Goal: Task Accomplishment & Management: Manage account settings

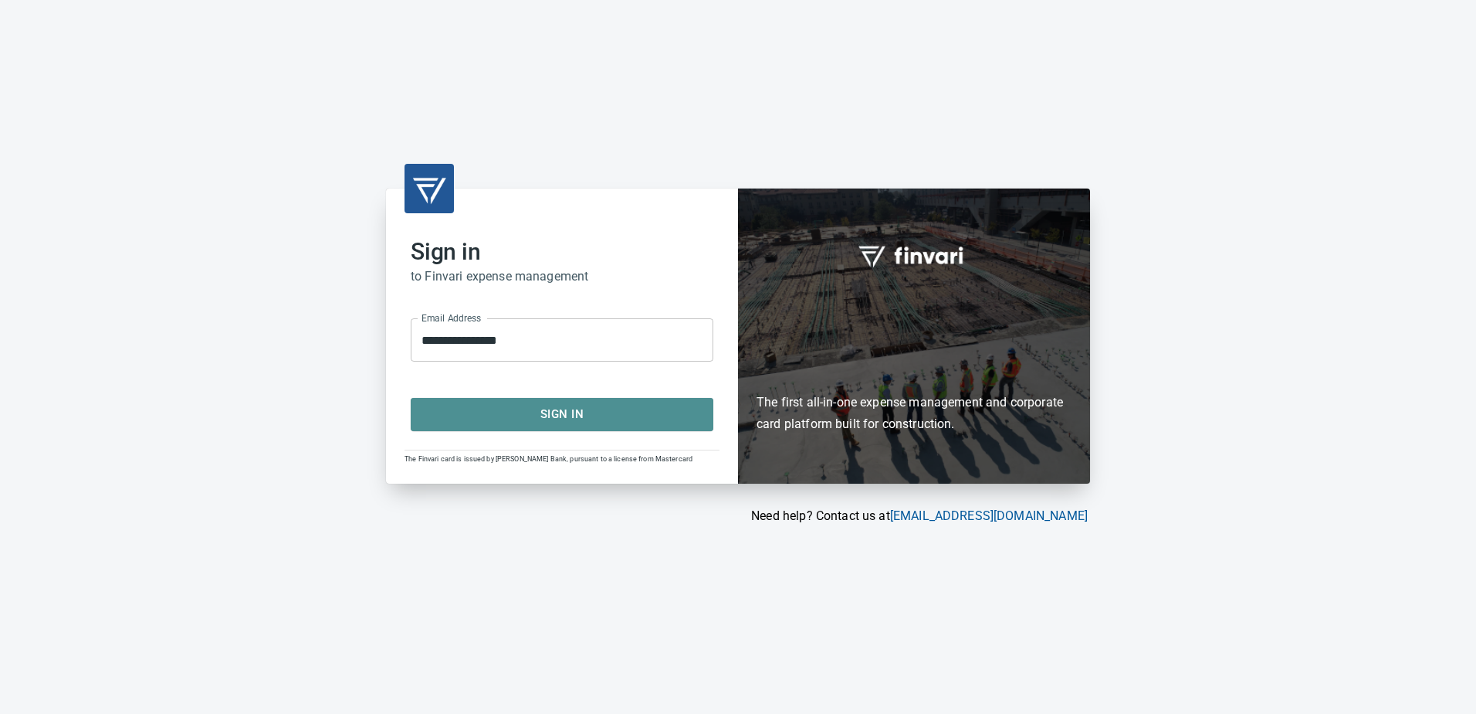
click at [570, 410] on span "Sign In" at bounding box center [562, 414] width 269 height 20
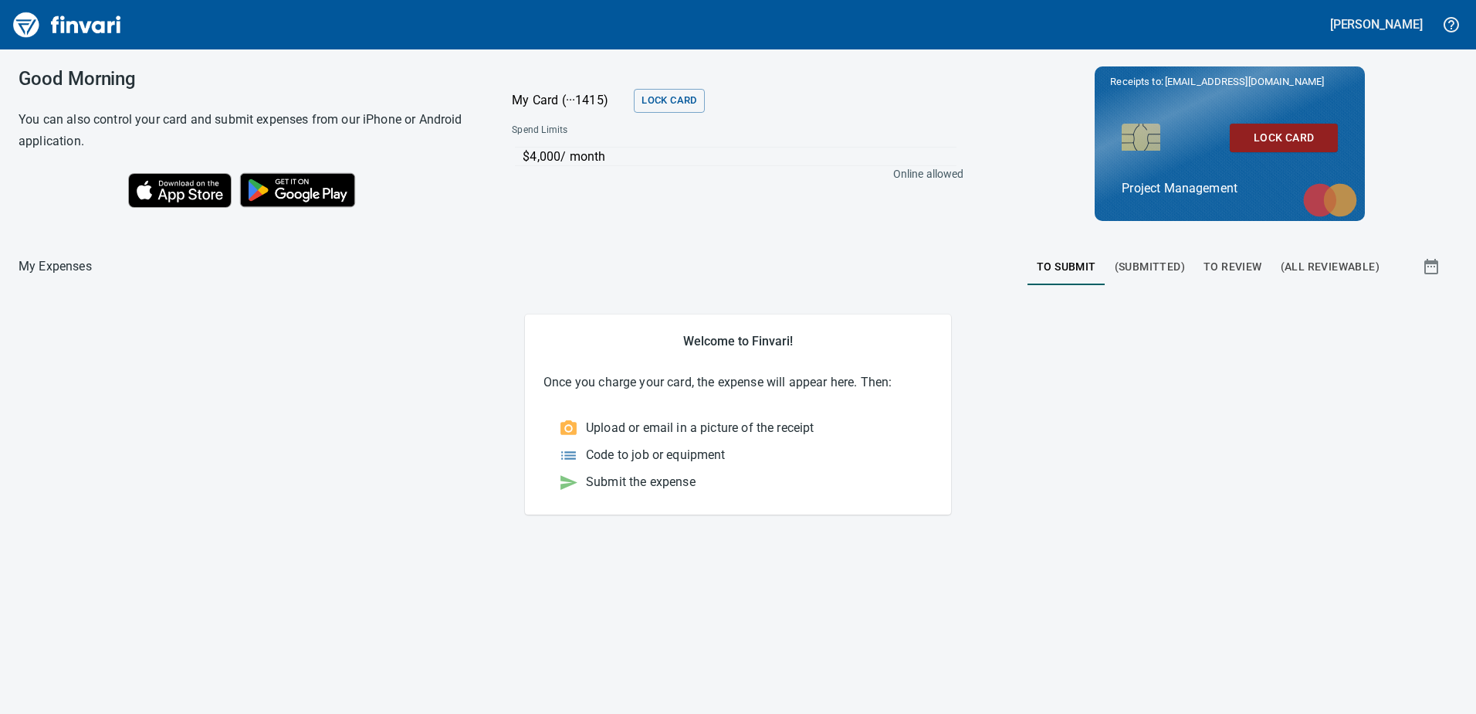
click at [1222, 274] on span "To Review" at bounding box center [1233, 266] width 59 height 19
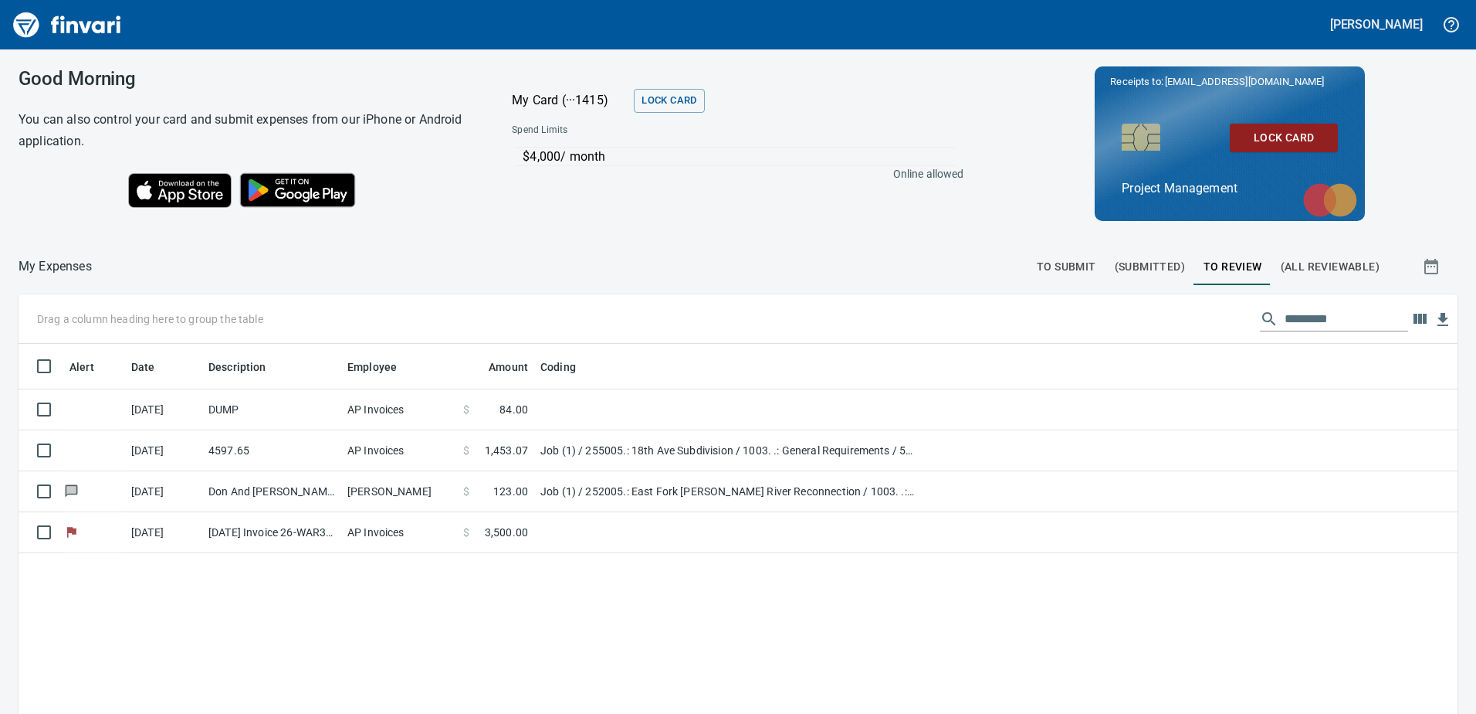
scroll to position [532, 1416]
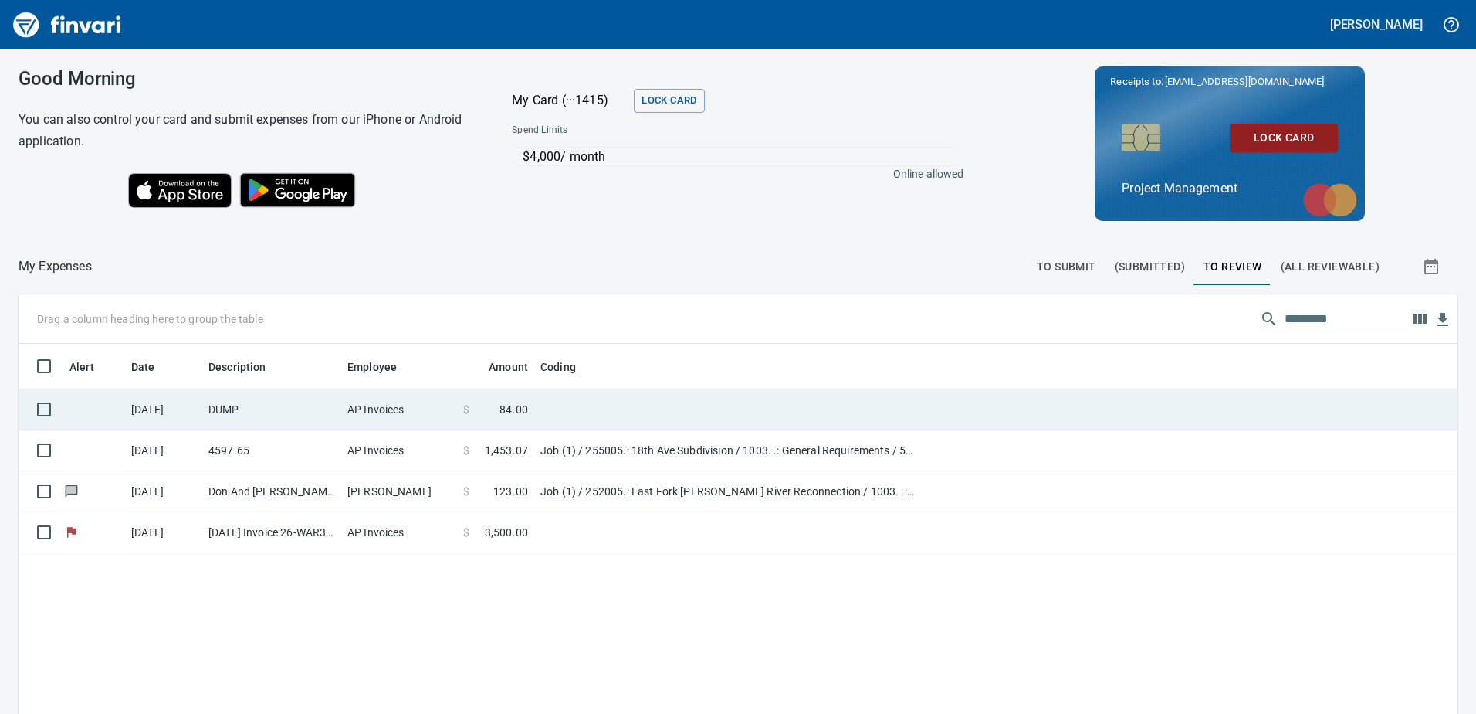
click at [215, 410] on td "DUMP" at bounding box center [271, 409] width 139 height 41
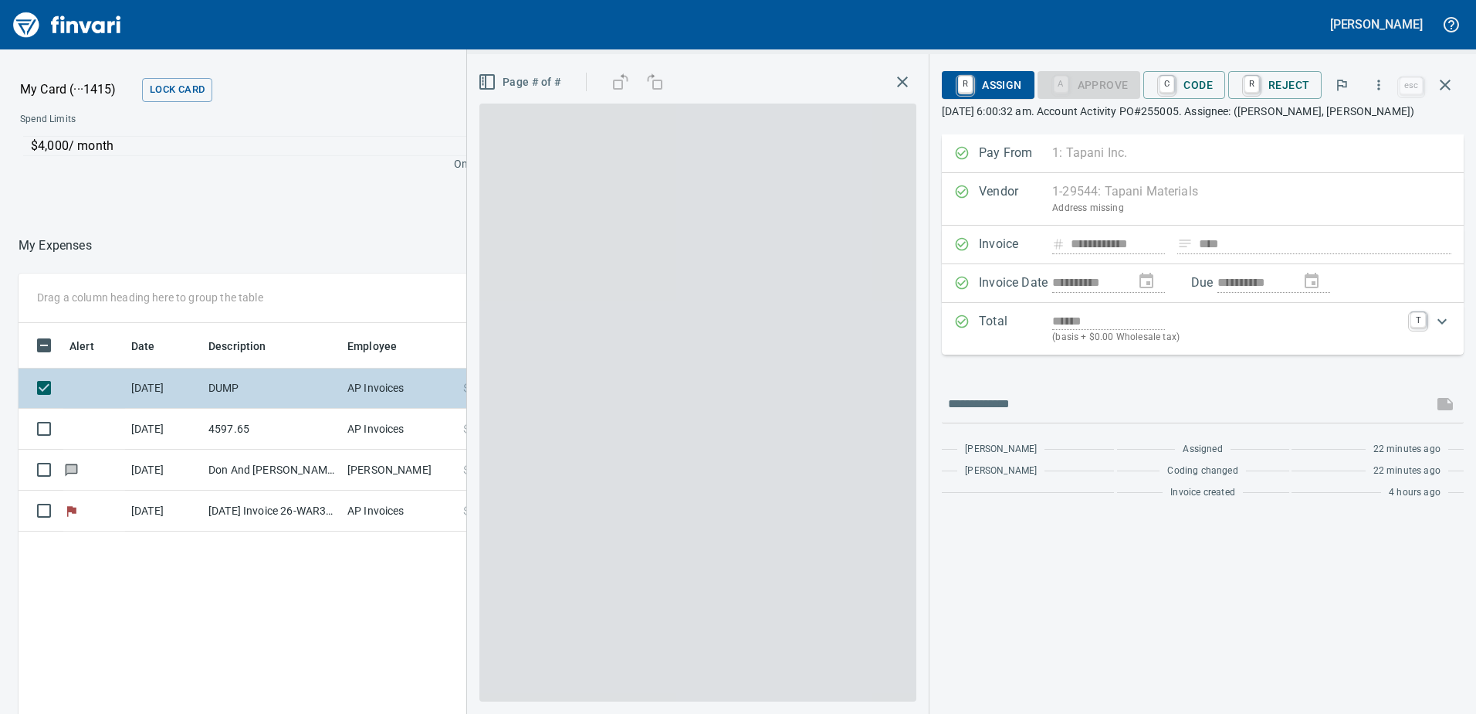
scroll to position [532, 1030]
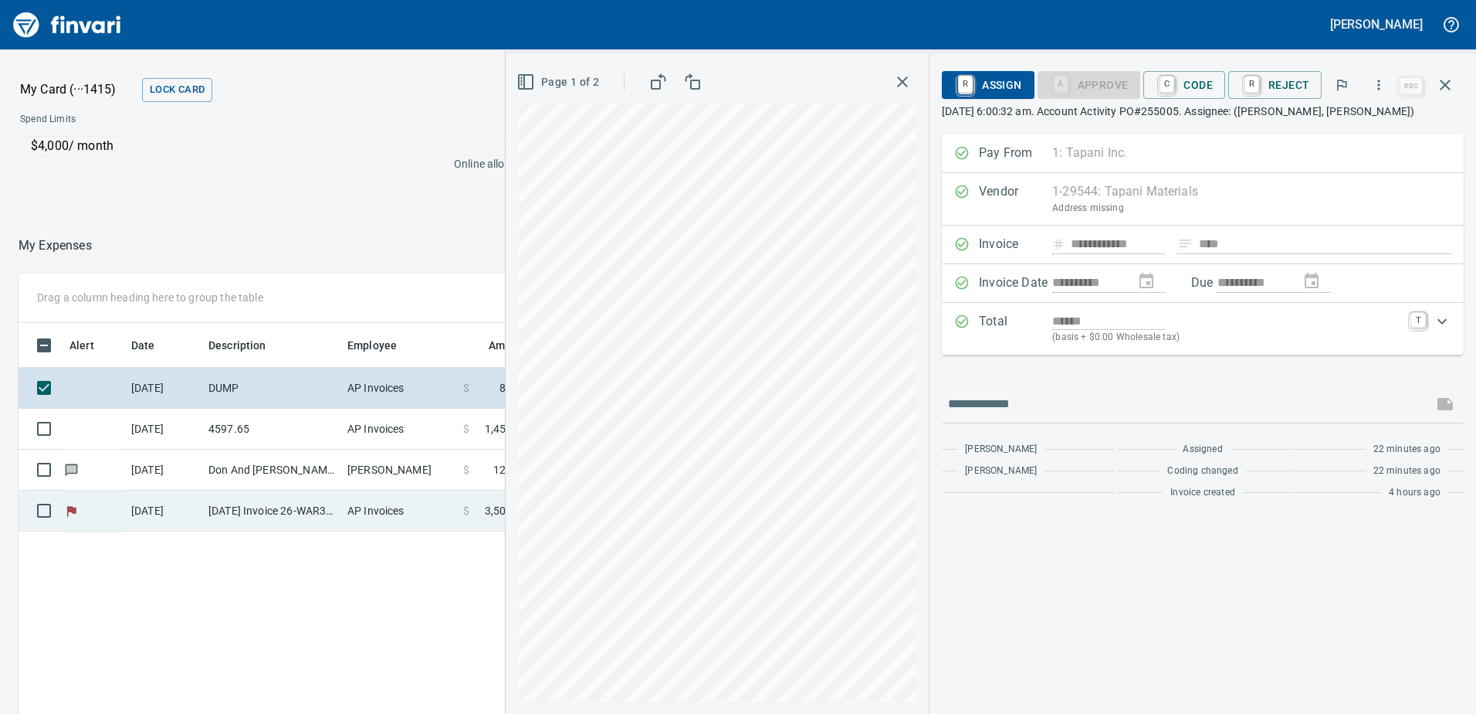
click at [412, 515] on td "AP Invoices" at bounding box center [399, 510] width 116 height 41
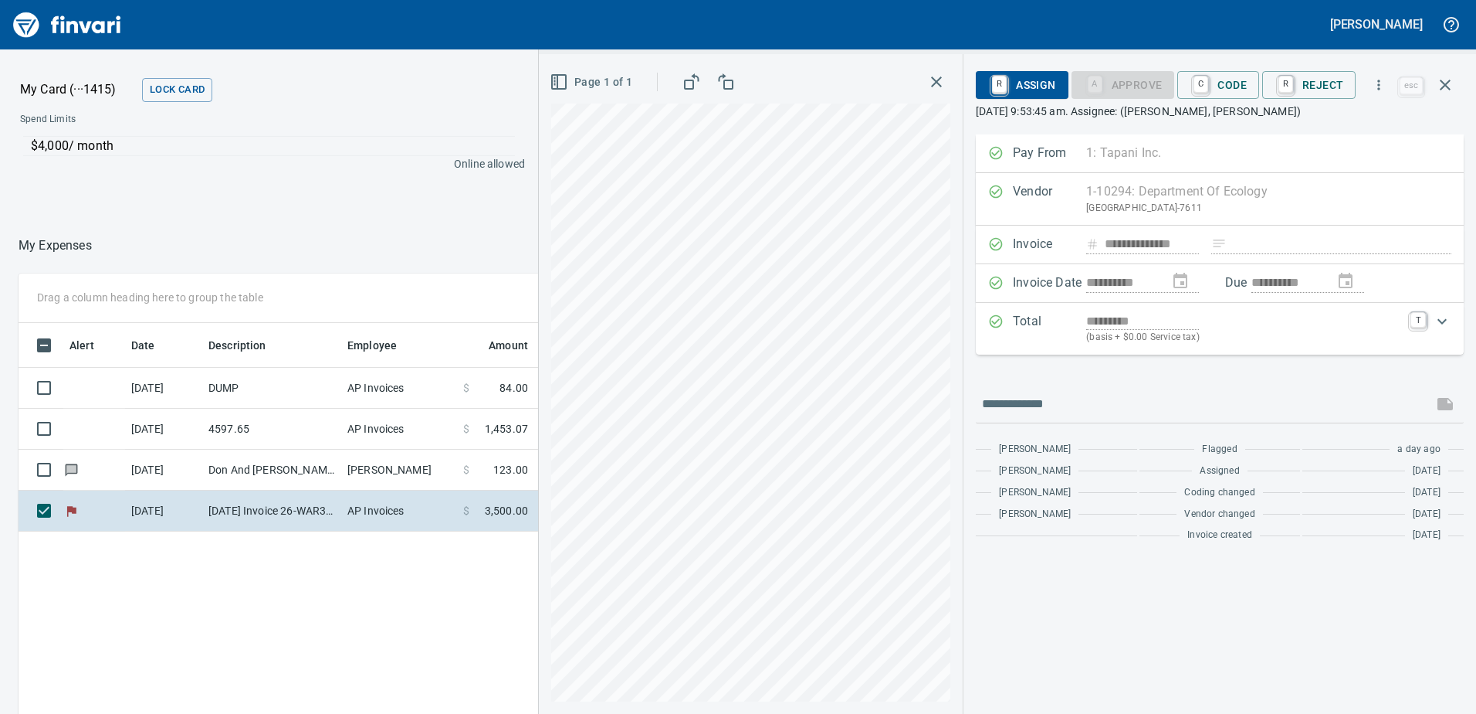
click at [939, 84] on icon "button" at bounding box center [936, 82] width 19 height 19
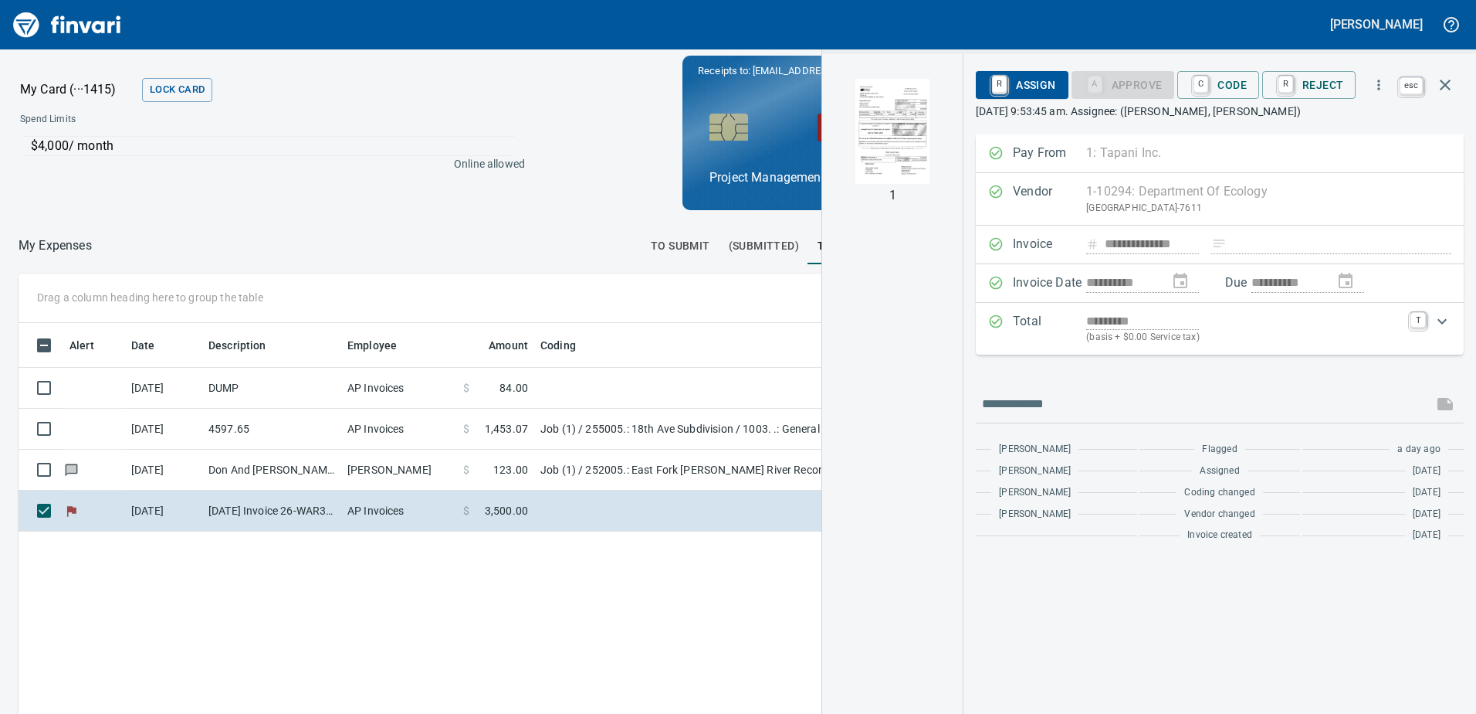
scroll to position [532, 1030]
click at [1449, 86] on icon "button" at bounding box center [1445, 85] width 19 height 19
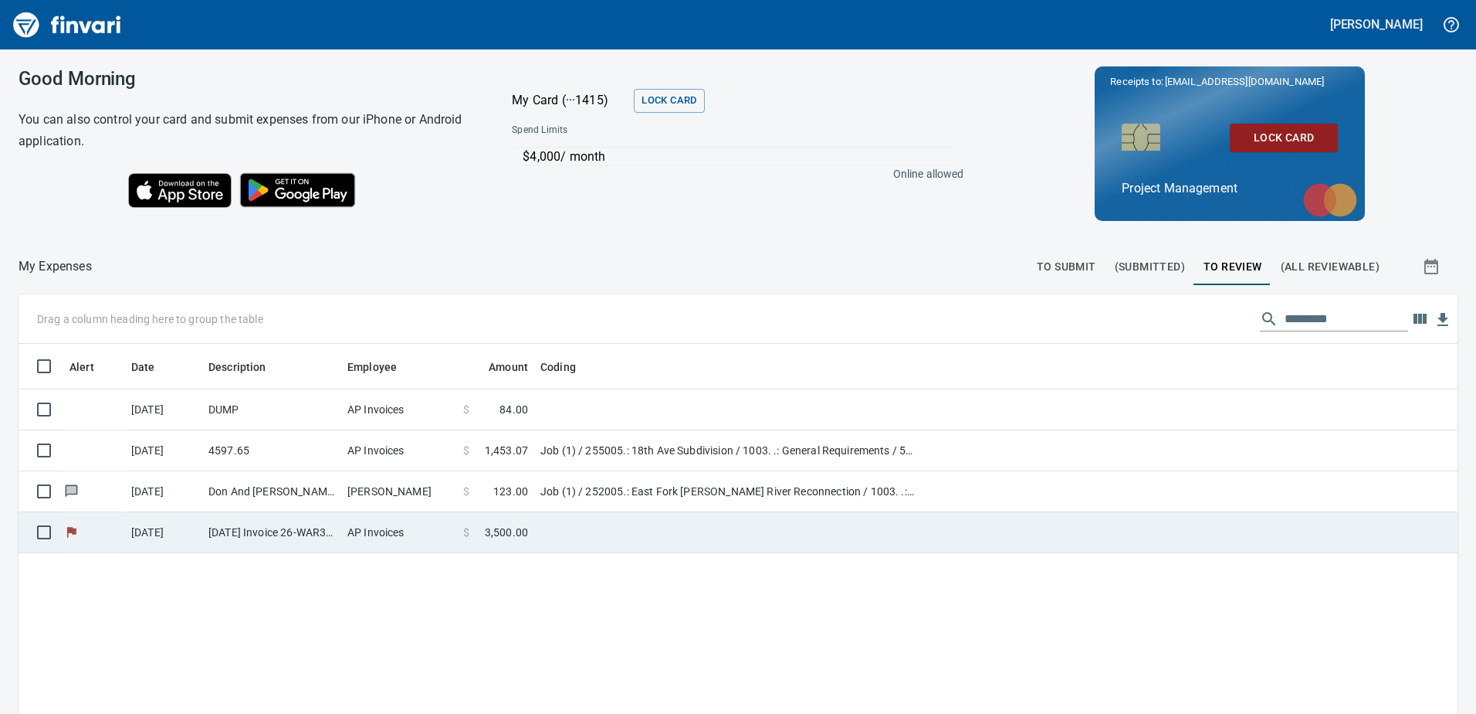
scroll to position [532, 1416]
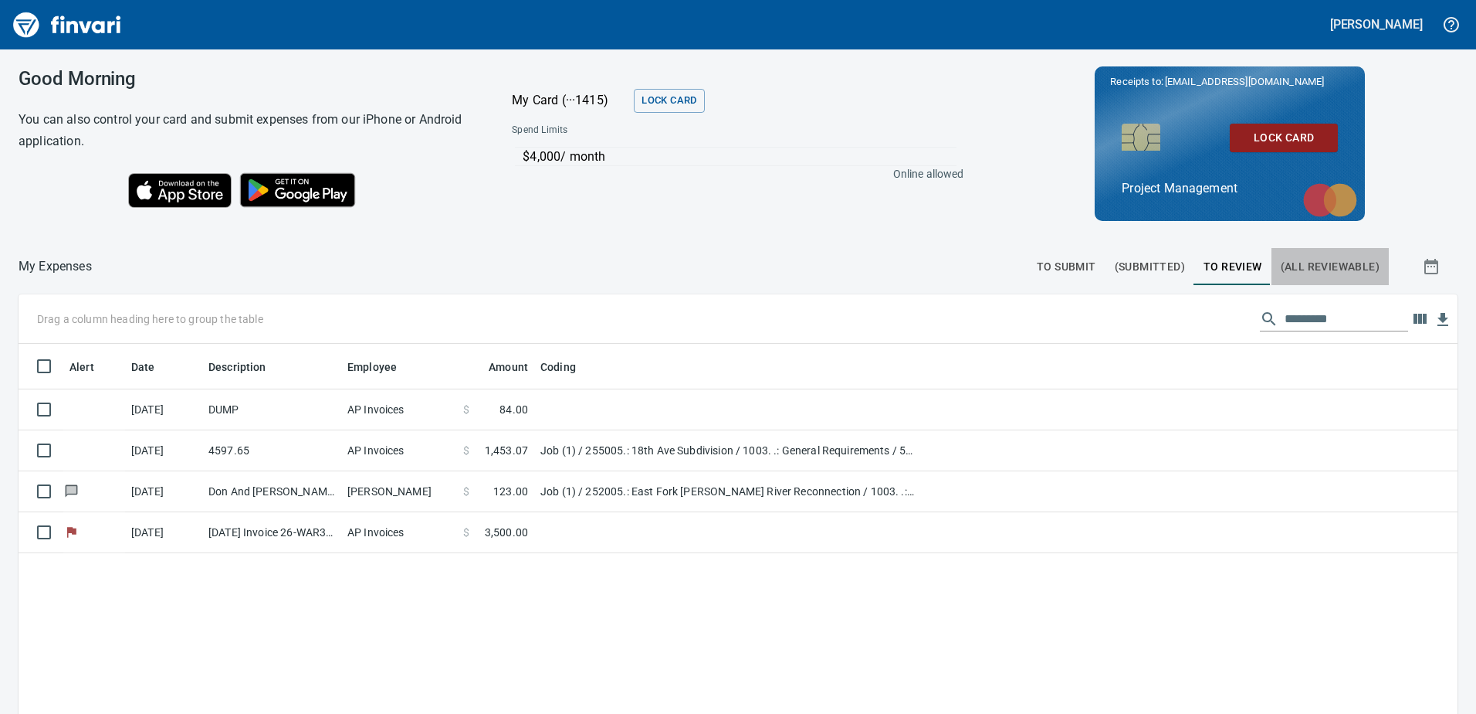
click at [1292, 261] on span "(All Reviewable)" at bounding box center [1330, 266] width 99 height 19
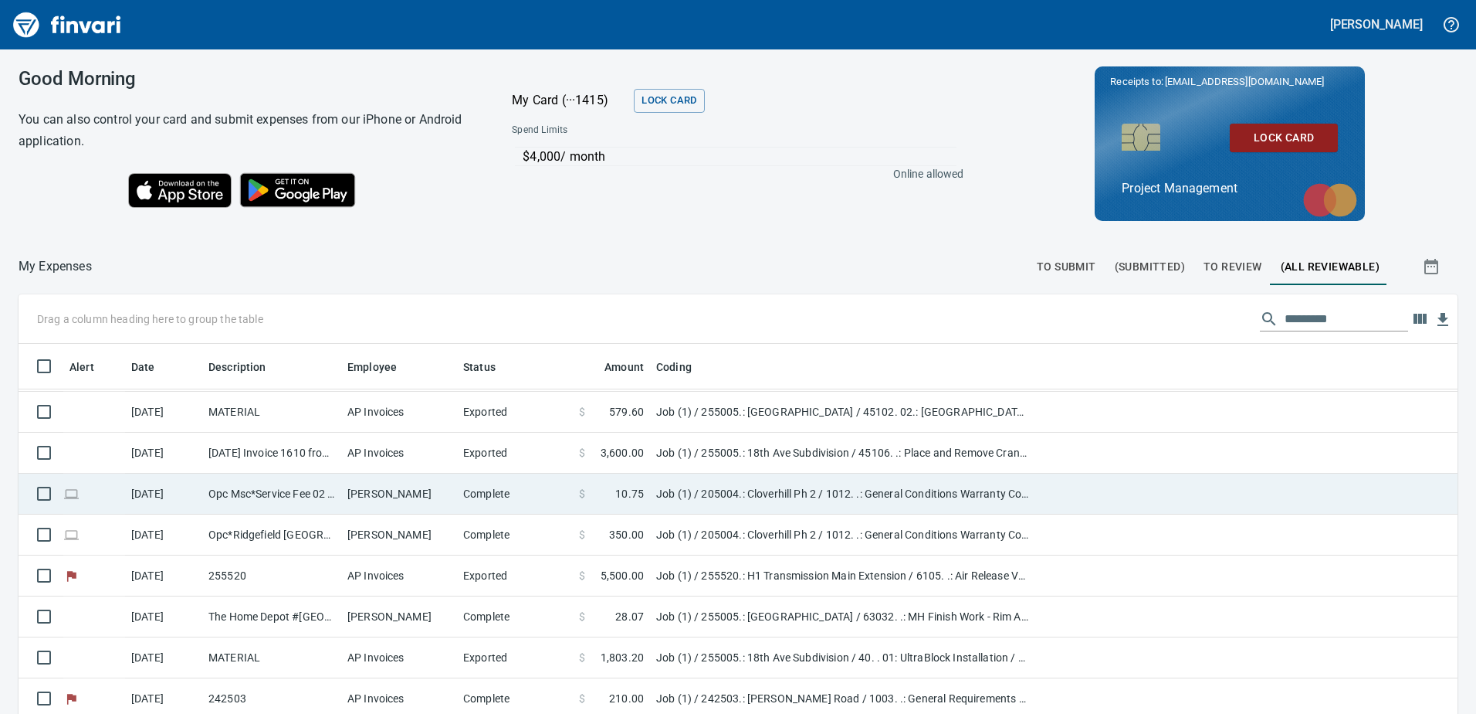
scroll to position [1004, 0]
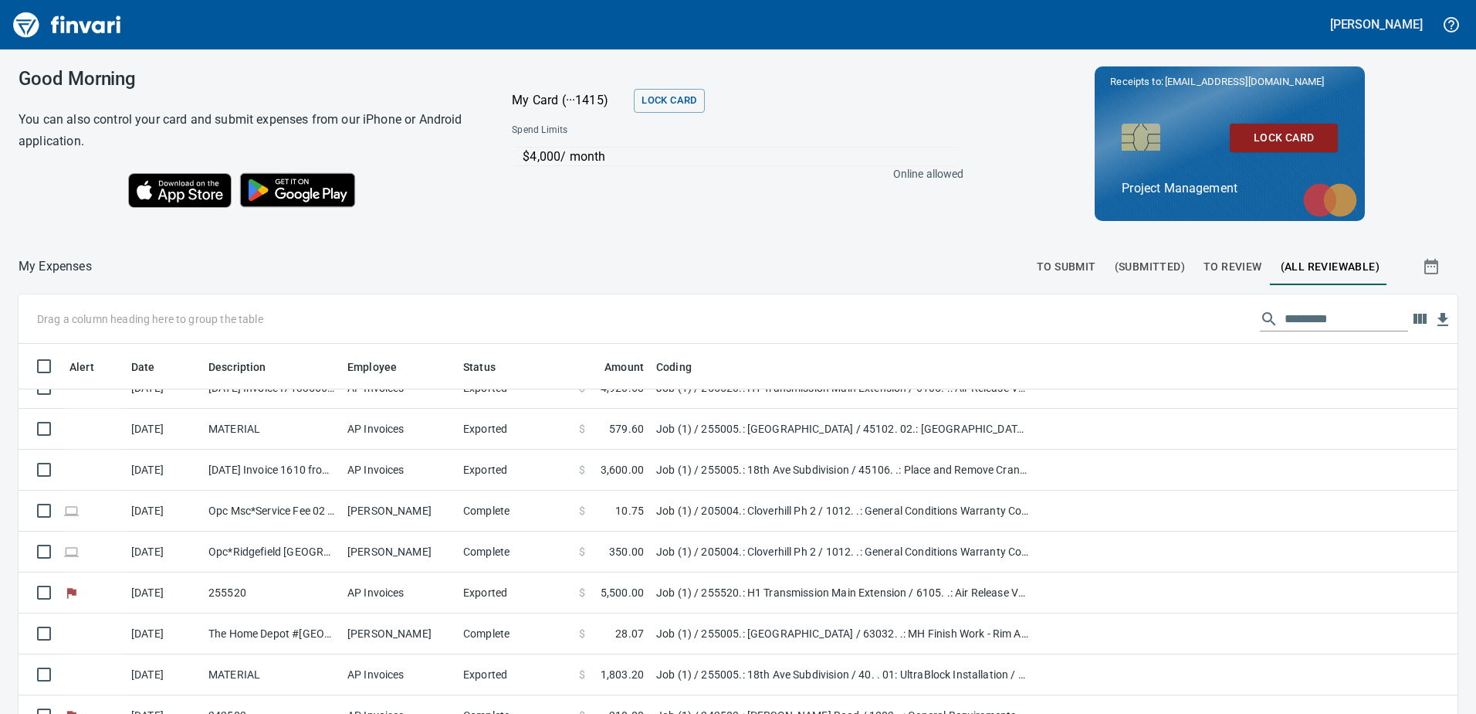
click at [1232, 270] on span "To Review" at bounding box center [1233, 266] width 59 height 19
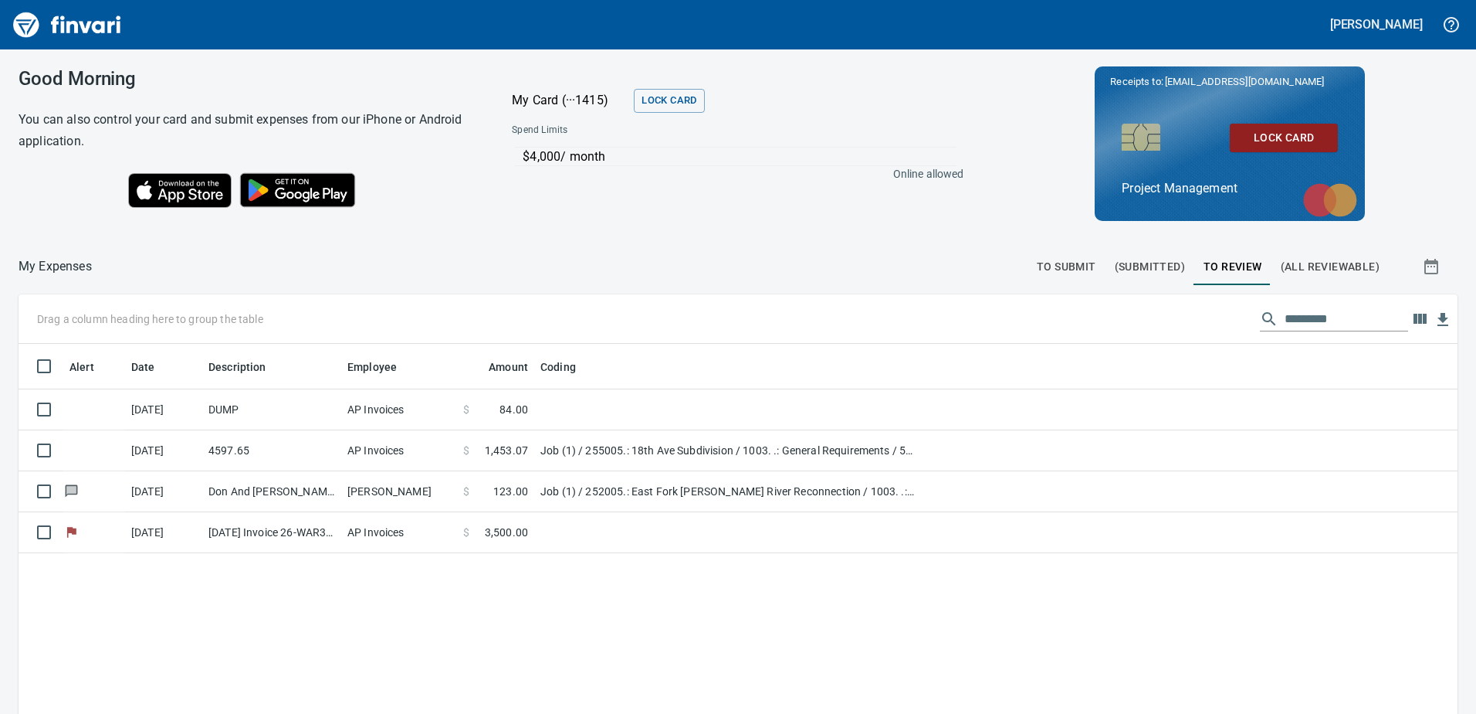
scroll to position [532, 1416]
click at [1141, 247] on div "Good Morning You can also control your card and submit expenses from our iPhone…" at bounding box center [738, 381] width 1476 height 664
click at [1134, 263] on span "(Submitted)" at bounding box center [1150, 266] width 70 height 19
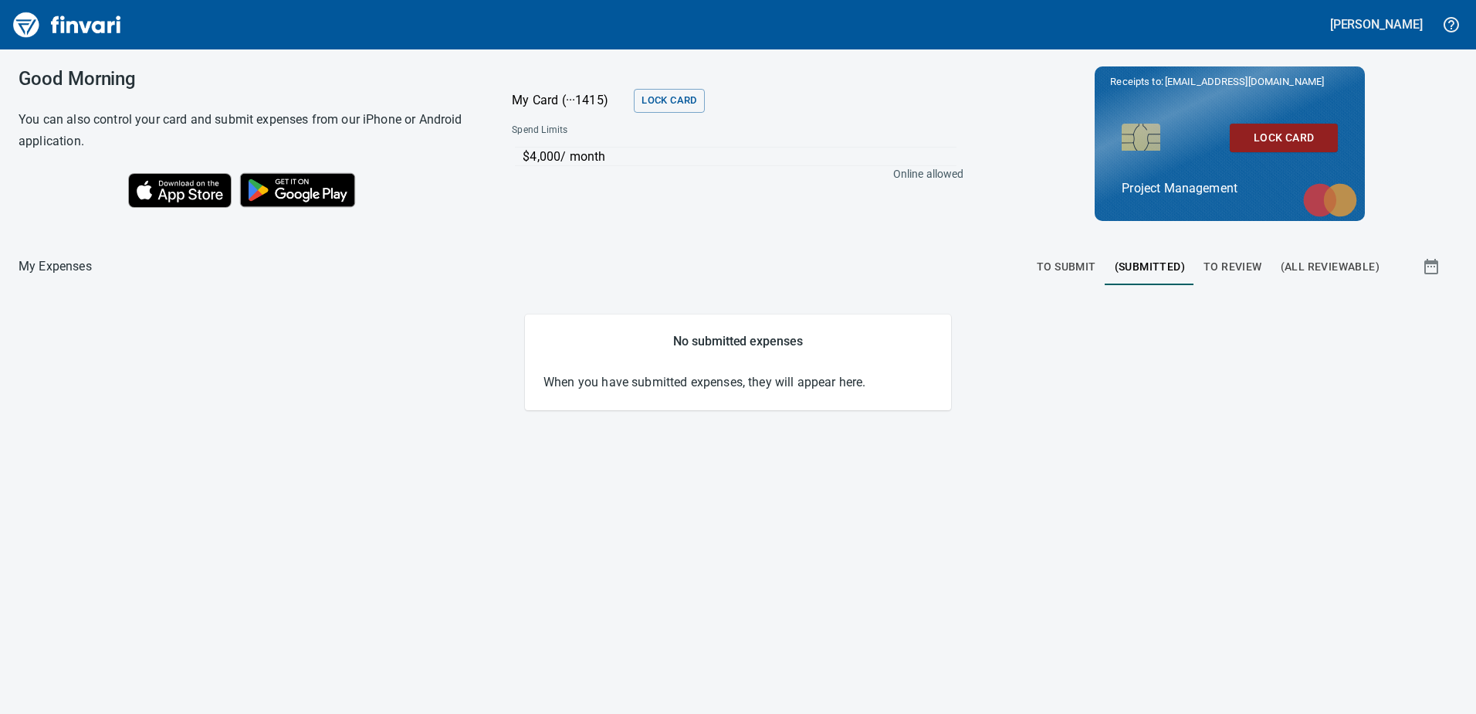
click at [1058, 291] on div "My Expenses To Submit (Submitted) To Review (All Reviewable) No submitted expen…" at bounding box center [738, 333] width 1476 height 154
click at [1070, 266] on span "To Submit" at bounding box center [1066, 266] width 59 height 19
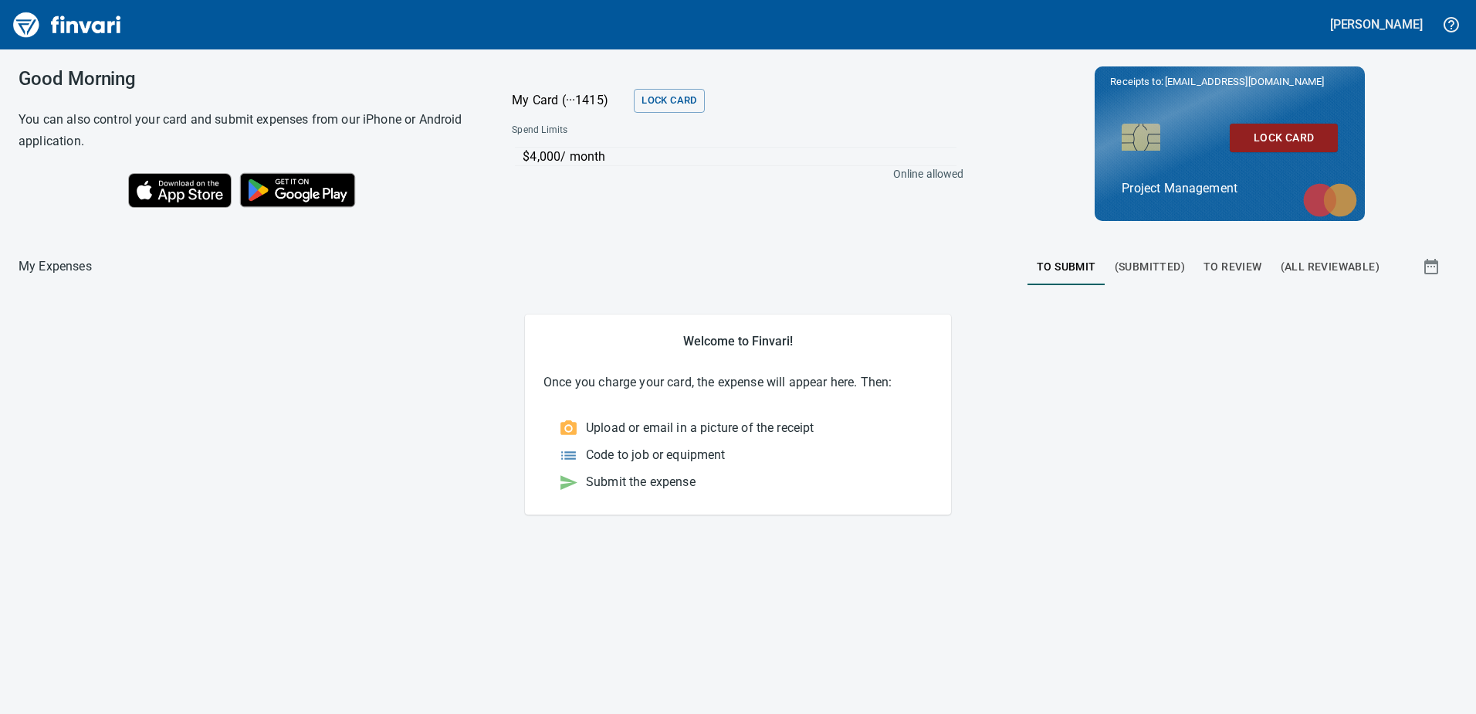
click at [1305, 265] on span "(All Reviewable)" at bounding box center [1330, 266] width 99 height 19
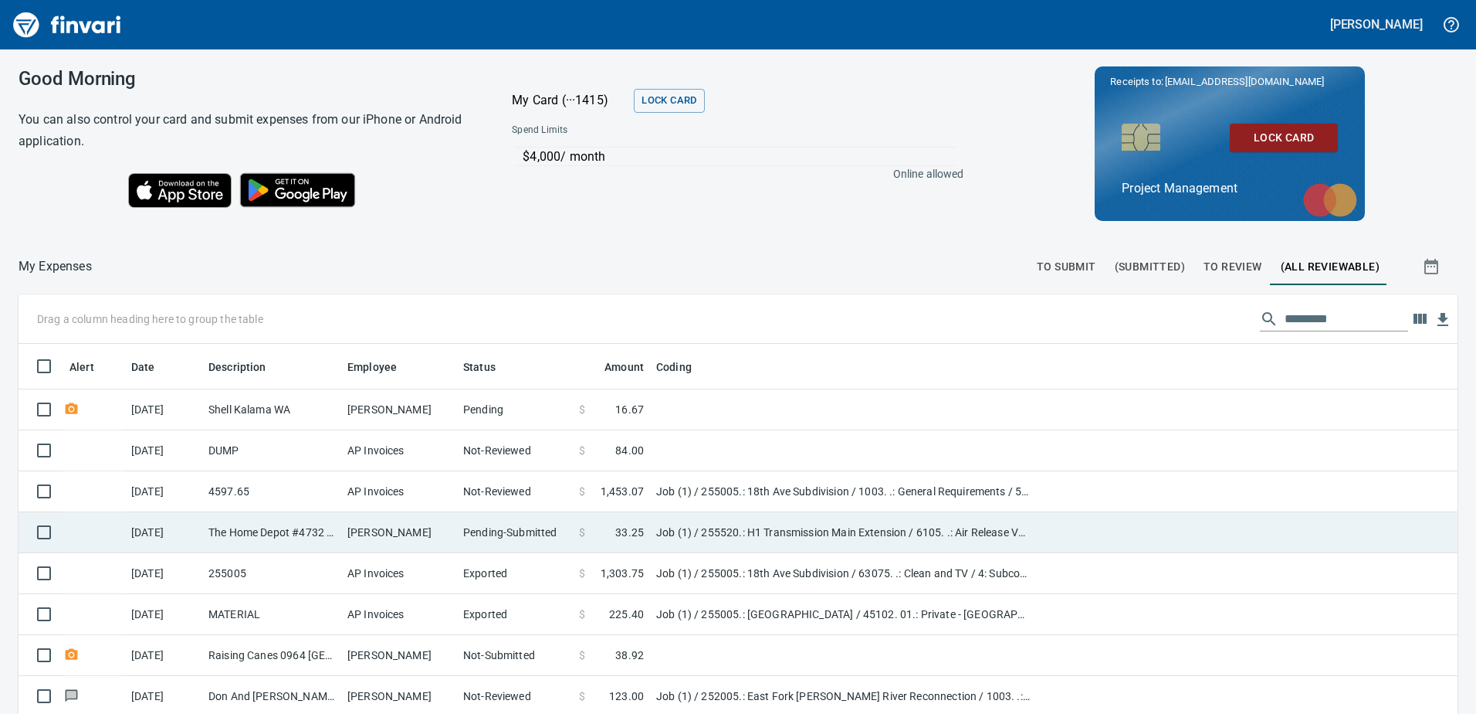
scroll to position [532, 1405]
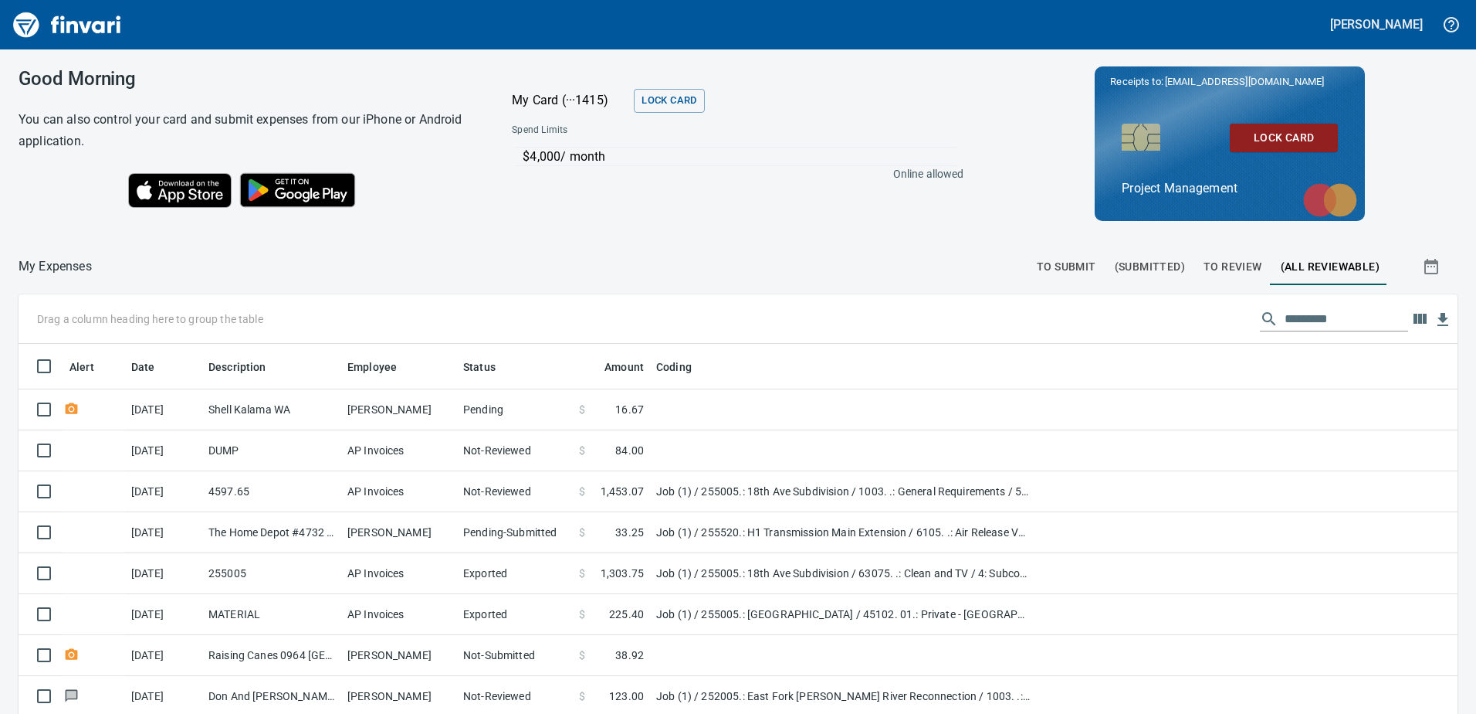
click at [1266, 343] on div "Drag a column heading here to group the table" at bounding box center [738, 318] width 1439 height 49
click at [1296, 327] on input "text" at bounding box center [1347, 319] width 124 height 25
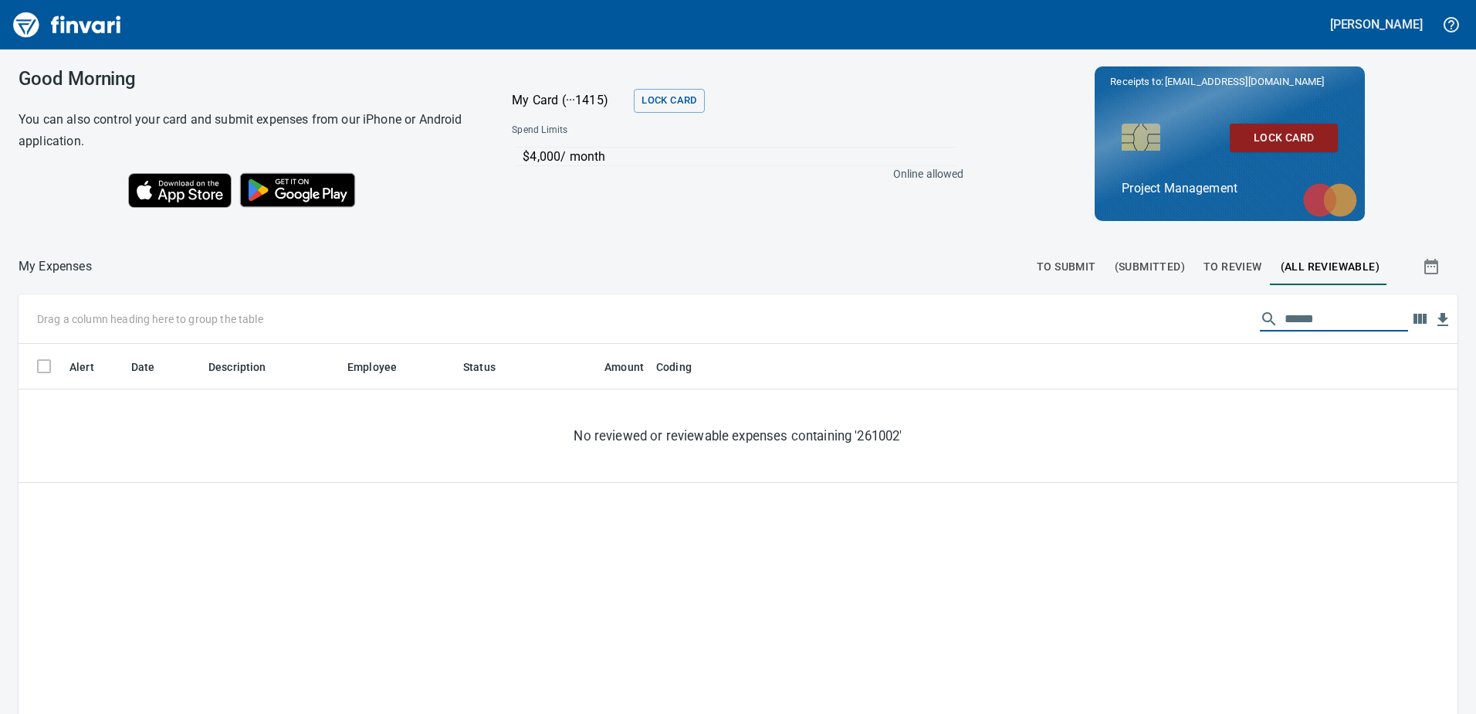
type input "******"
click at [891, 110] on div "My Card (···1415) Lock Card" at bounding box center [738, 100] width 492 height 42
click at [918, 140] on div "$4,000 / month Online allowed" at bounding box center [738, 174] width 476 height 69
